Goal: Book appointment/travel/reservation

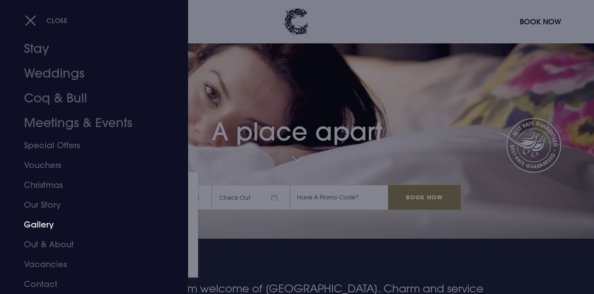
scroll to position [52, 0]
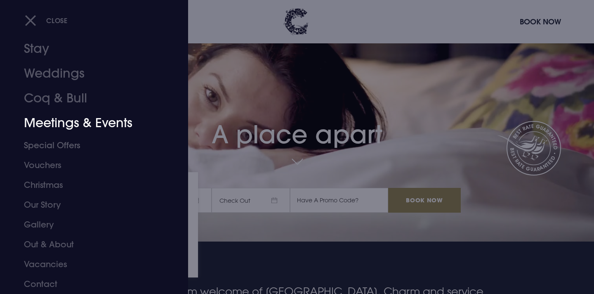
click at [61, 127] on link "Meetings & Events" at bounding box center [89, 123] width 130 height 25
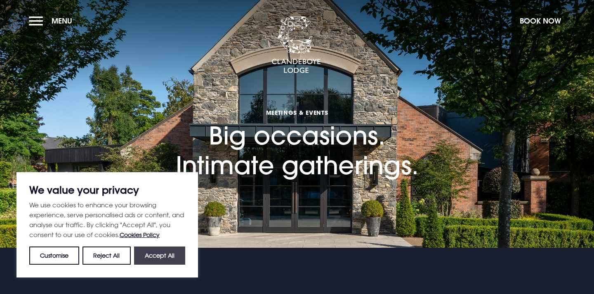
click at [166, 254] on button "Accept All" at bounding box center [159, 255] width 51 height 18
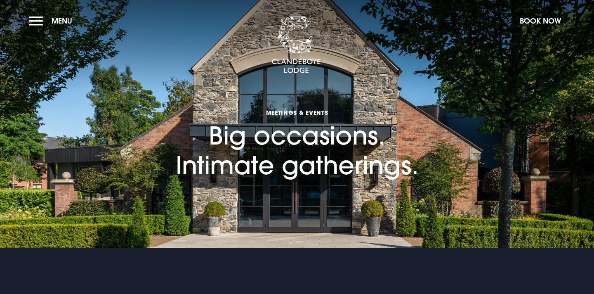
checkbox input "true"
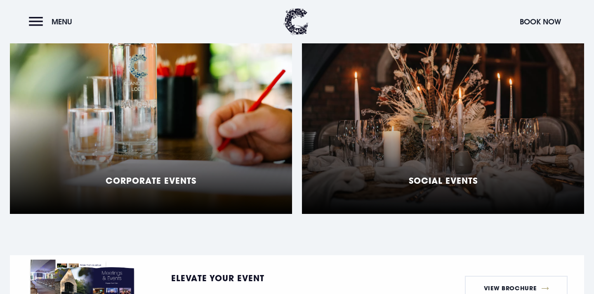
scroll to position [741, 0]
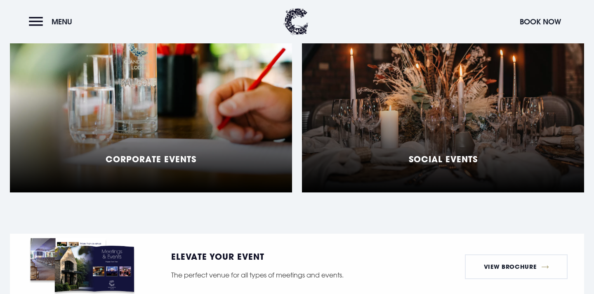
click at [437, 126] on div "Social Events" at bounding box center [443, 89] width 282 height 206
